Goal: Check status: Check status

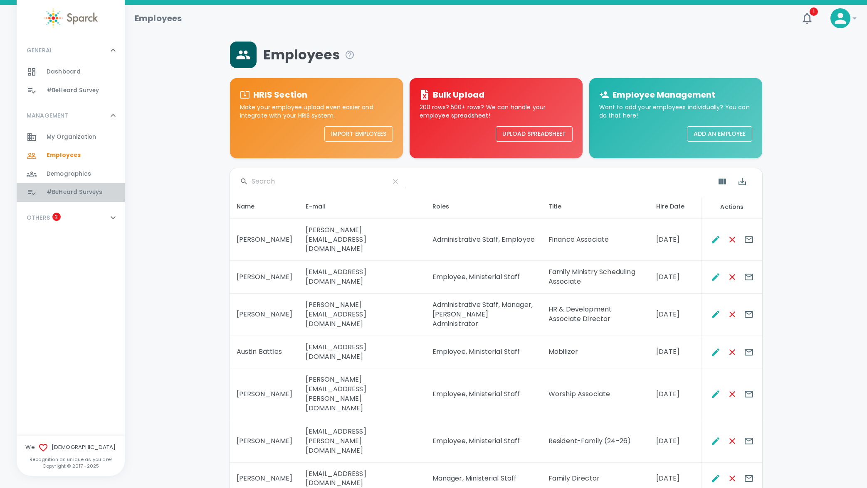
click at [96, 192] on span "#BeHeard Surveys" at bounding box center [75, 192] width 56 height 8
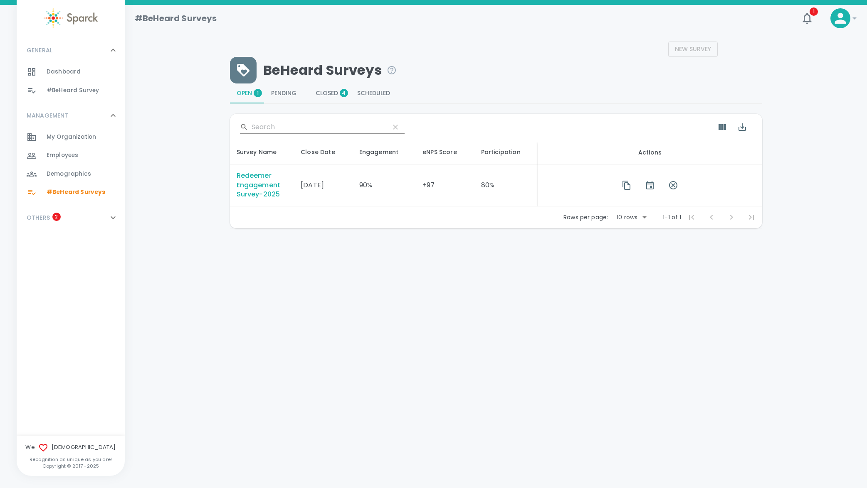
click at [265, 183] on div "Redeemer Engagement Survey-2025" at bounding box center [262, 185] width 51 height 29
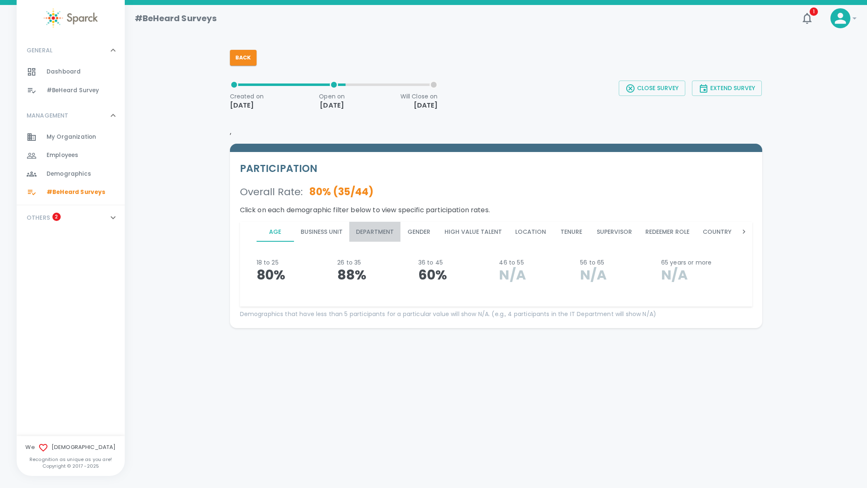
click at [382, 232] on button "Department" at bounding box center [374, 232] width 51 height 20
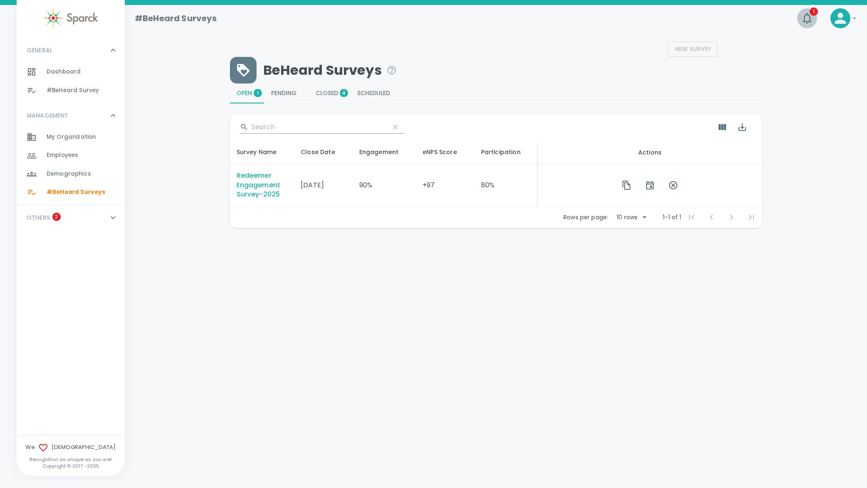
click at [809, 18] on icon "button" at bounding box center [806, 18] width 13 height 13
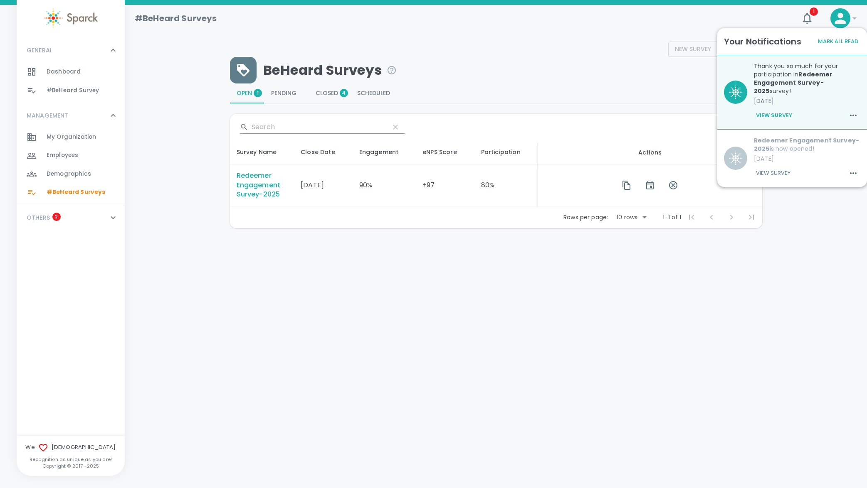
click at [259, 180] on div "Redeemer Engagement Survey-2025" at bounding box center [262, 185] width 51 height 29
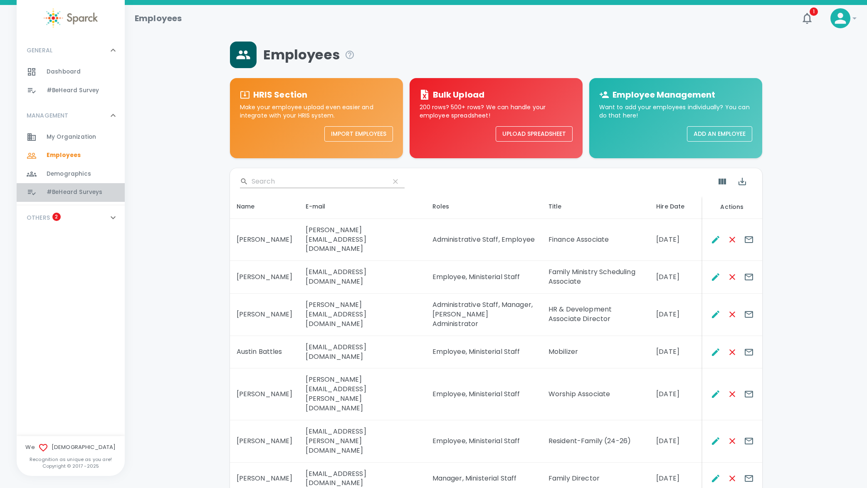
click at [80, 192] on span "#BeHeard Surveys" at bounding box center [75, 192] width 56 height 8
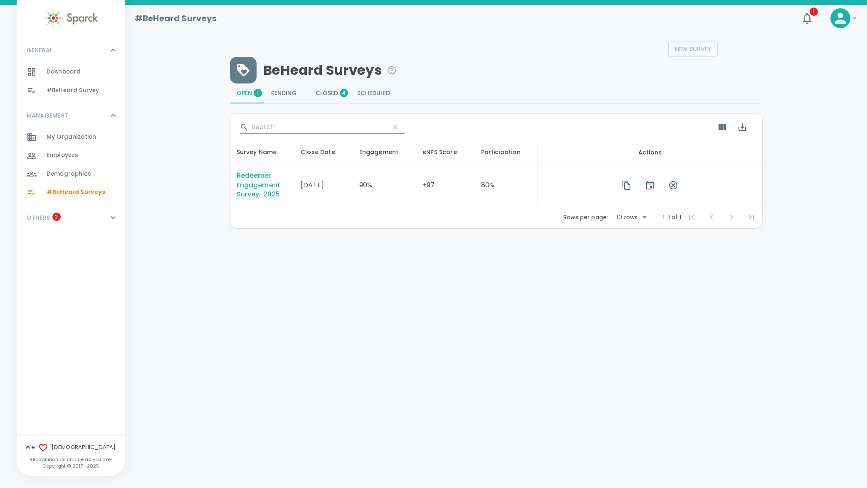
click at [261, 184] on div "Redeemer Engagement Survey-2025" at bounding box center [262, 185] width 51 height 29
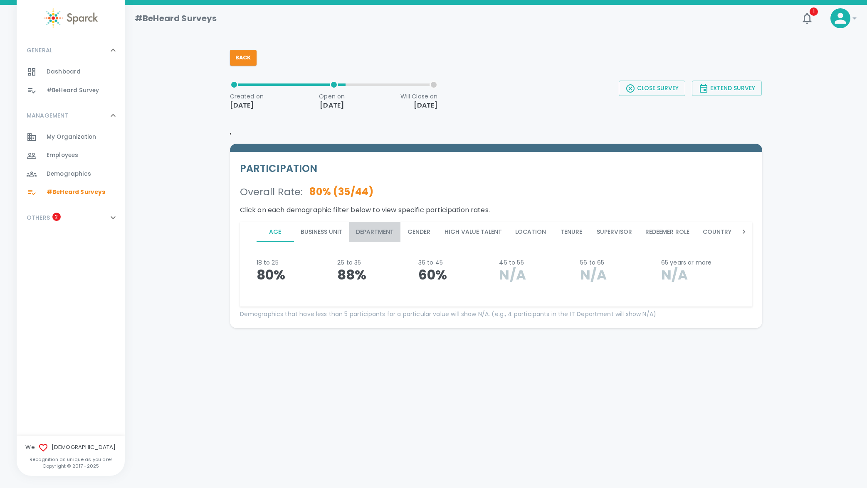
click at [363, 233] on button "Department" at bounding box center [374, 232] width 51 height 20
